Goal: Transaction & Acquisition: Download file/media

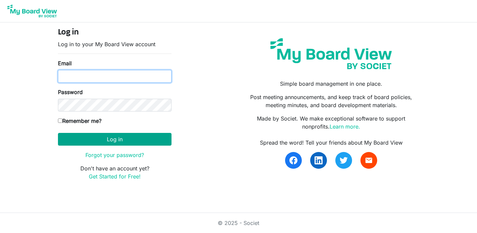
type input "[PERSON_NAME][EMAIL_ADDRESS][DOMAIN_NAME]"
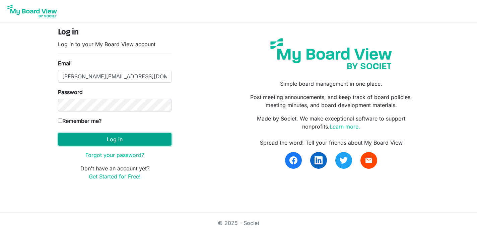
click at [127, 140] on button "Log in" at bounding box center [115, 139] width 114 height 13
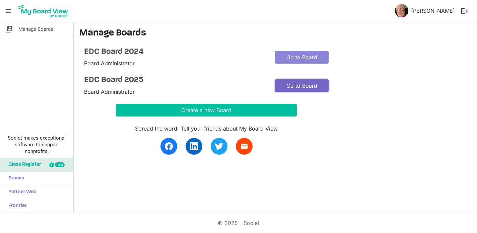
click at [298, 84] on link "Go to Board" at bounding box center [302, 85] width 54 height 13
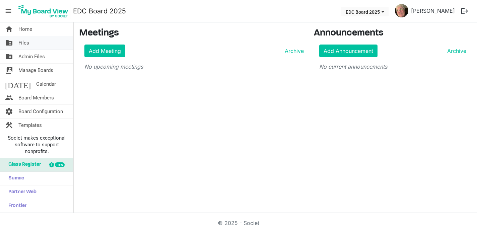
click at [23, 42] on span "Files" at bounding box center [23, 42] width 11 height 13
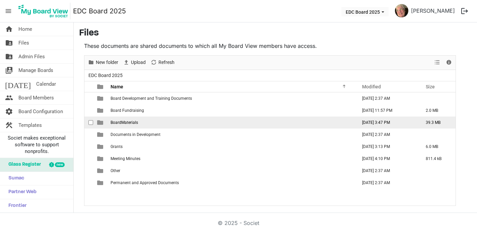
click at [172, 123] on td "BoardMaterials" at bounding box center [232, 123] width 247 height 12
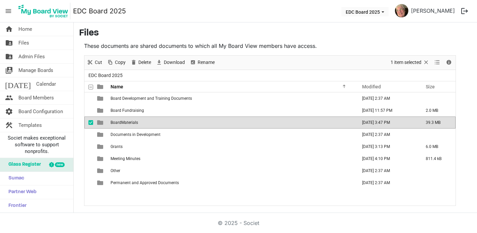
click at [131, 122] on span "BoardMaterials" at bounding box center [124, 122] width 27 height 5
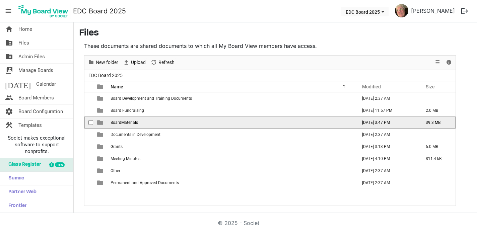
click at [131, 122] on span "BoardMaterials" at bounding box center [124, 122] width 27 height 5
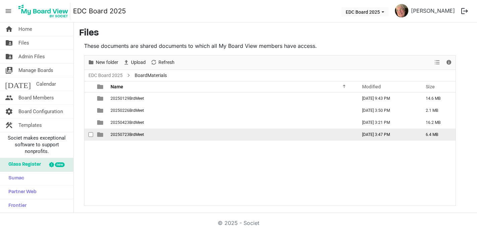
click at [135, 134] on span "20250723BrdMeet" at bounding box center [128, 134] width 34 height 5
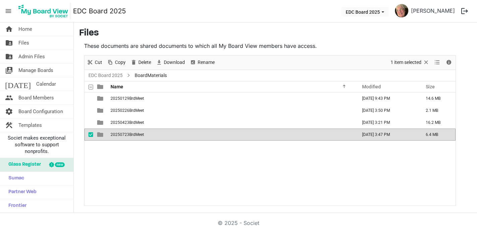
click at [135, 134] on span "20250723BrdMeet" at bounding box center [128, 134] width 34 height 5
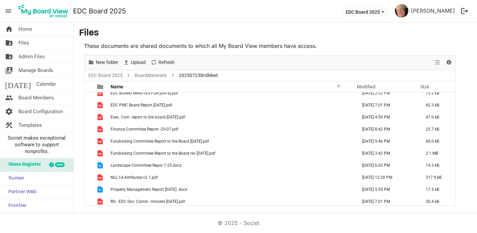
scroll to position [152, 0]
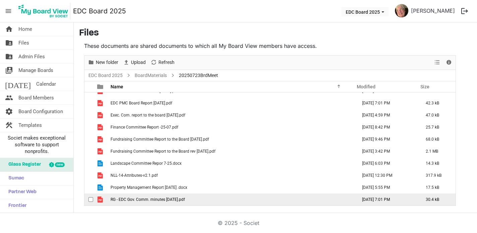
click at [164, 199] on span "RG - EDC Gov. Comm. minutes 6-5-25.pdf" at bounding box center [148, 199] width 74 height 5
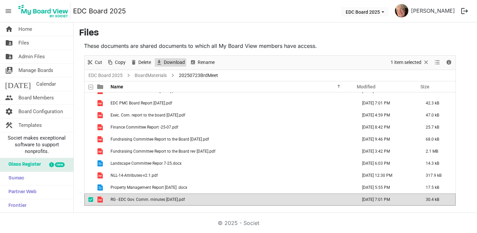
click at [173, 61] on span "Download" at bounding box center [174, 62] width 22 height 8
